Goal: Task Accomplishment & Management: Manage account settings

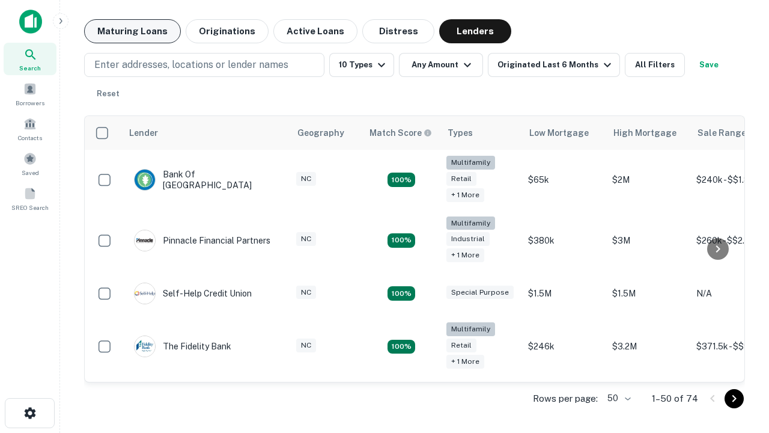
click at [132, 31] on button "Maturing Loans" at bounding box center [132, 31] width 97 height 24
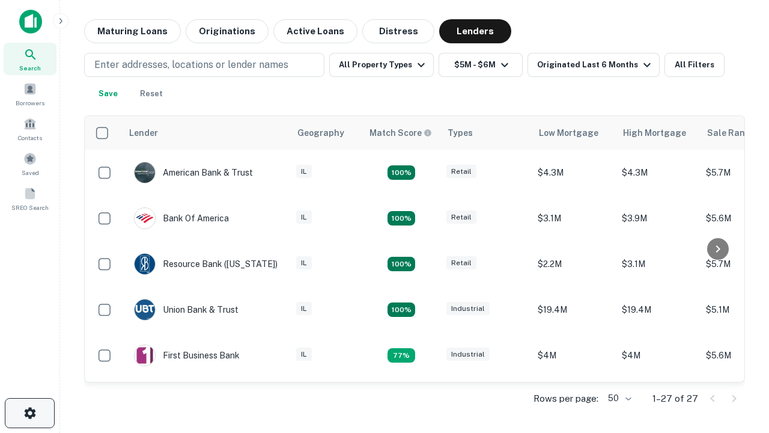
click at [29, 413] on icon "button" at bounding box center [30, 413] width 14 height 14
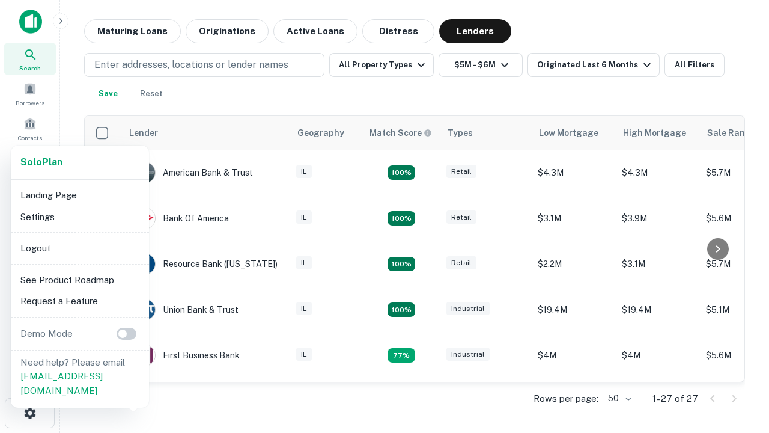
click at [79, 248] on li "Logout" at bounding box center [80, 248] width 129 height 22
